Goal: Transaction & Acquisition: Purchase product/service

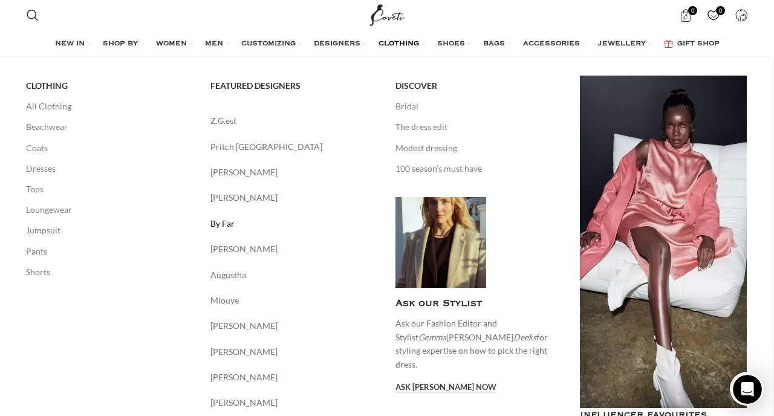
scroll to position [135, 0]
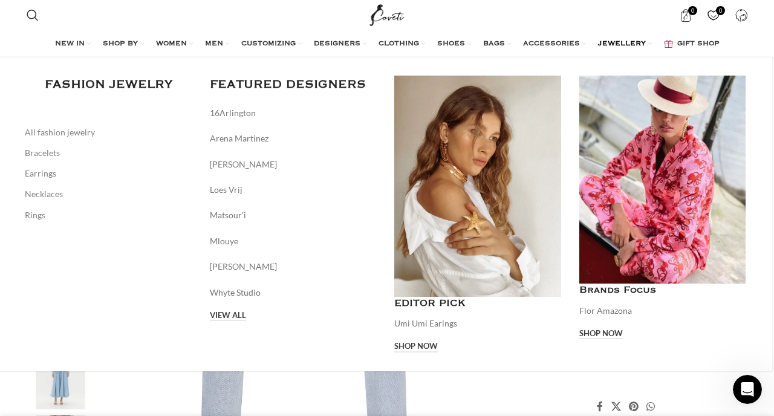
click at [624, 44] on span "JEWELLERY" at bounding box center [622, 44] width 48 height 10
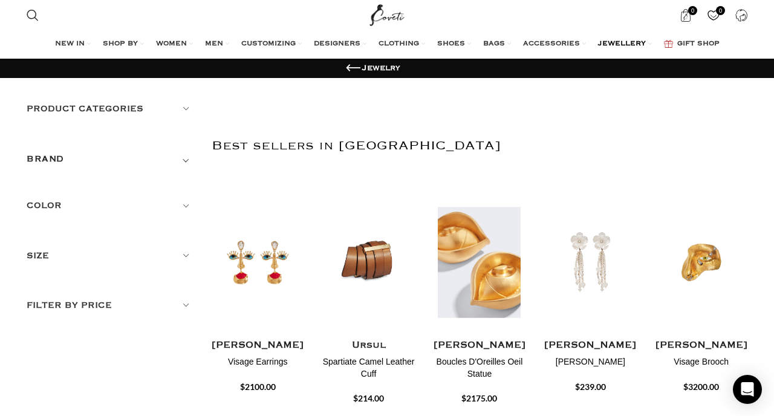
click at [485, 270] on img "3 / 20" at bounding box center [480, 261] width 96 height 149
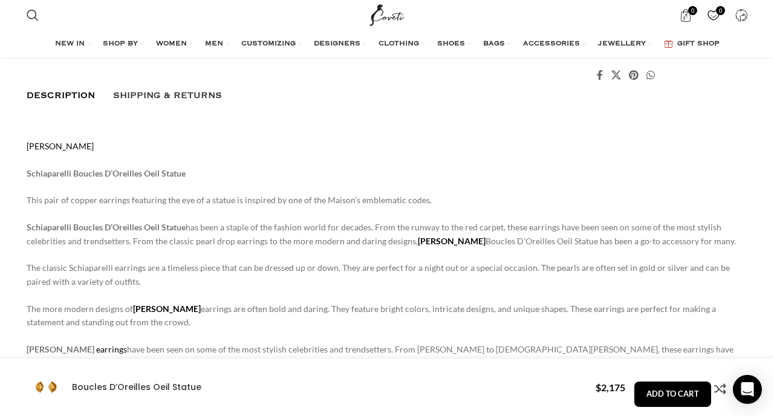
scroll to position [0, 890]
